Goal: Task Accomplishment & Management: Manage account settings

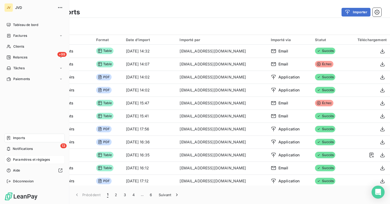
click at [33, 160] on span "Paramètres et réglages" at bounding box center [31, 159] width 37 height 5
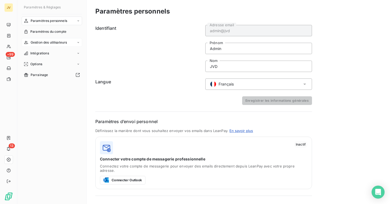
click at [55, 42] on span "Gestion des utilisateurs" at bounding box center [49, 42] width 37 height 5
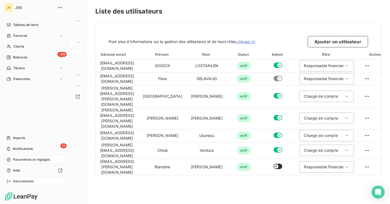
click at [14, 182] on span "Déconnexion" at bounding box center [23, 181] width 21 height 5
